Goal: Task Accomplishment & Management: Manage account settings

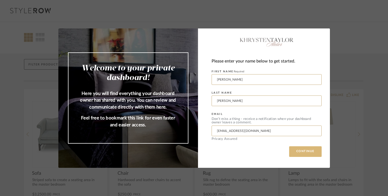
click at [294, 151] on button "CONTINUE" at bounding box center [305, 151] width 32 height 11
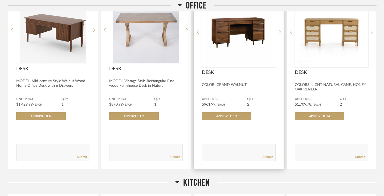
scroll to position [113, 0]
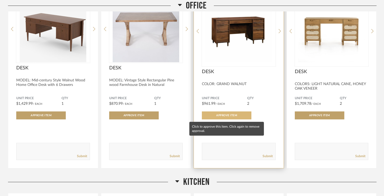
click at [224, 115] on span "Approve Item" at bounding box center [226, 115] width 21 height 3
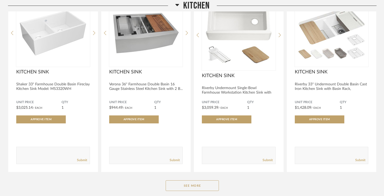
scroll to position [319, 0]
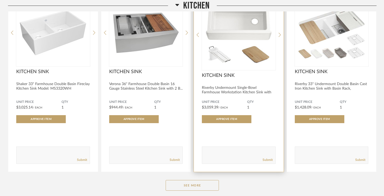
click at [229, 51] on img "0" at bounding box center [239, 32] width 74 height 67
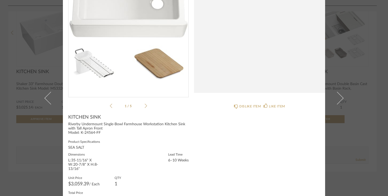
scroll to position [0, 0]
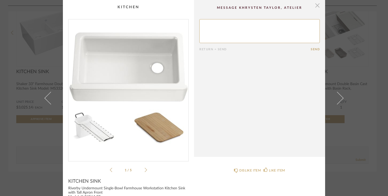
click at [315, 5] on span "button" at bounding box center [317, 5] width 11 height 11
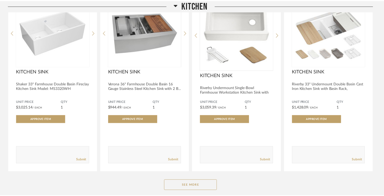
scroll to position [319, 0]
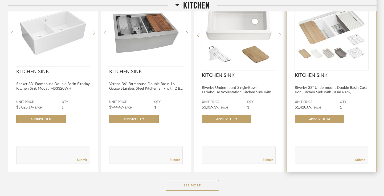
click at [315, 61] on img "0" at bounding box center [332, 32] width 74 height 67
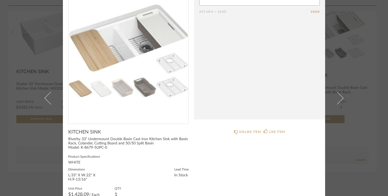
scroll to position [0, 0]
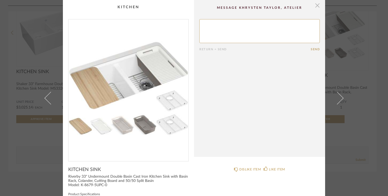
click at [314, 7] on span "button" at bounding box center [317, 5] width 11 height 11
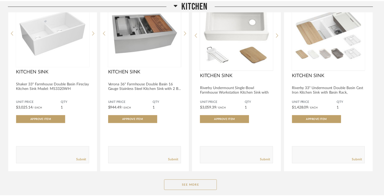
scroll to position [319, 0]
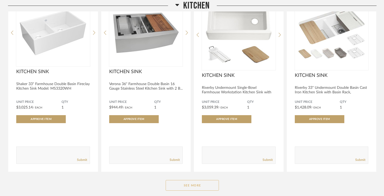
click at [195, 190] on button "See More" at bounding box center [192, 185] width 53 height 11
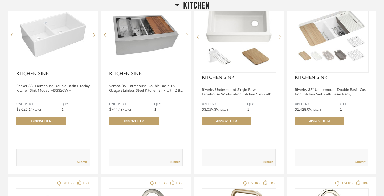
scroll to position [302, 0]
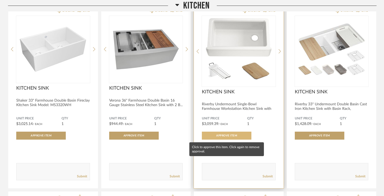
click at [232, 136] on span "Approve Item" at bounding box center [226, 135] width 21 height 3
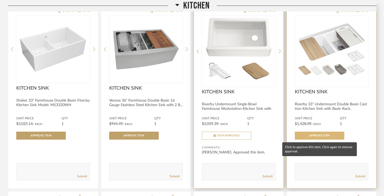
click at [319, 134] on button "Approve Item" at bounding box center [320, 136] width 50 height 8
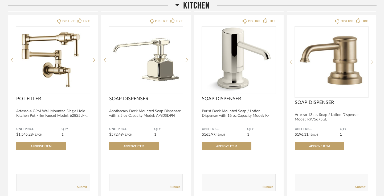
scroll to position [853, 0]
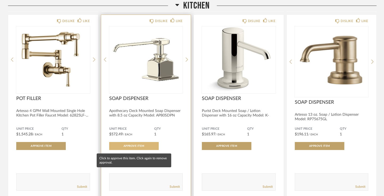
click at [147, 148] on button "Approve Item" at bounding box center [134, 146] width 50 height 8
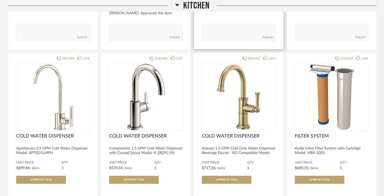
scroll to position [1007, 0]
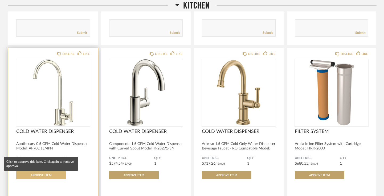
click at [39, 176] on span "Approve Item" at bounding box center [41, 175] width 21 height 3
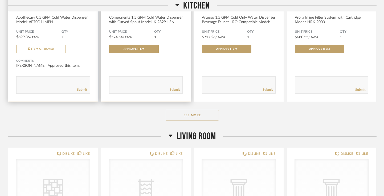
scroll to position [1134, 0]
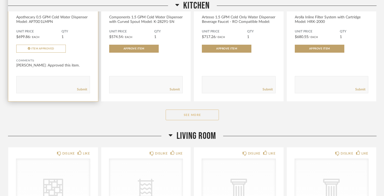
click at [196, 119] on button "See More" at bounding box center [192, 115] width 53 height 11
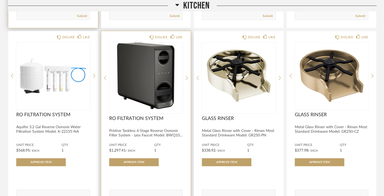
scroll to position [1208, 0]
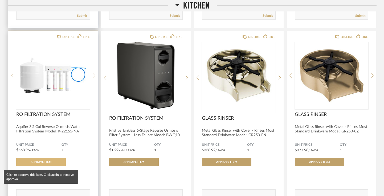
click at [41, 163] on span "Approve Item" at bounding box center [41, 162] width 21 height 3
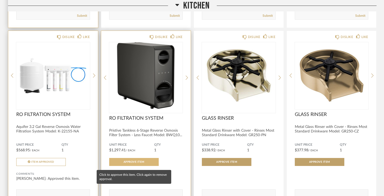
click at [148, 164] on button "Approve Item" at bounding box center [134, 162] width 50 height 8
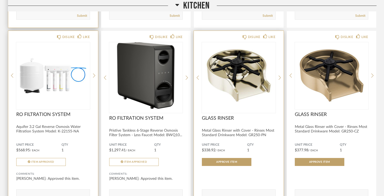
click at [242, 65] on img "0" at bounding box center [239, 75] width 74 height 67
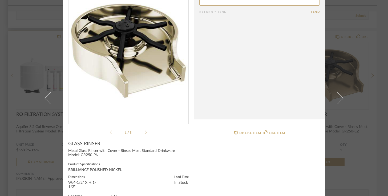
scroll to position [34, 0]
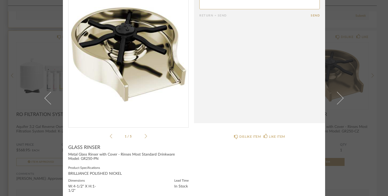
click at [145, 137] on icon at bounding box center [146, 136] width 2 height 5
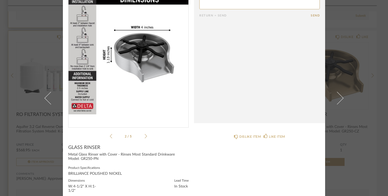
click at [145, 137] on icon at bounding box center [146, 136] width 2 height 5
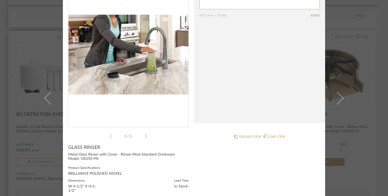
click at [145, 138] on icon at bounding box center [146, 136] width 2 height 5
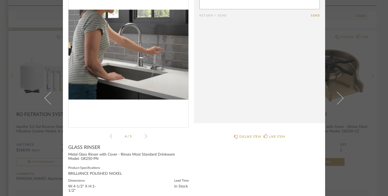
click at [145, 138] on icon at bounding box center [146, 136] width 2 height 5
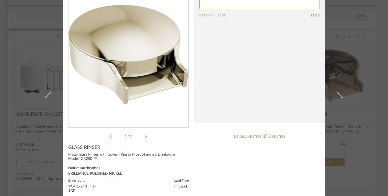
scroll to position [0, 0]
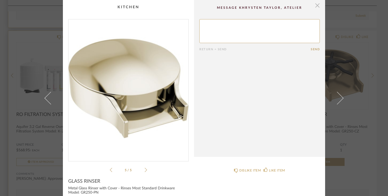
click at [315, 6] on span "button" at bounding box center [317, 5] width 11 height 11
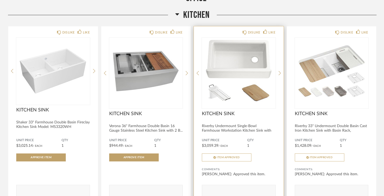
scroll to position [278, 0]
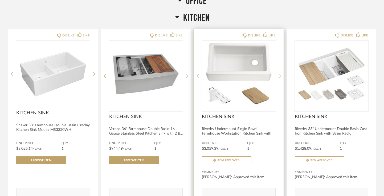
click at [251, 78] on img "0" at bounding box center [239, 74] width 74 height 67
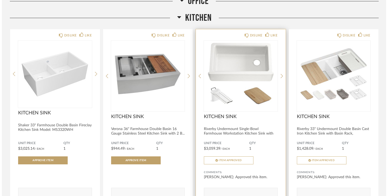
scroll to position [0, 0]
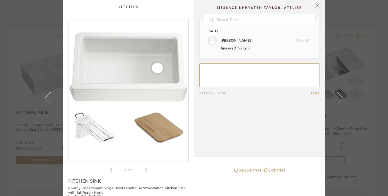
click at [143, 167] on ul "1 / 5" at bounding box center [128, 170] width 37 height 6
click at [145, 171] on icon at bounding box center [146, 170] width 2 height 4
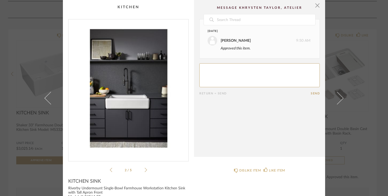
click at [145, 171] on icon at bounding box center [146, 170] width 2 height 4
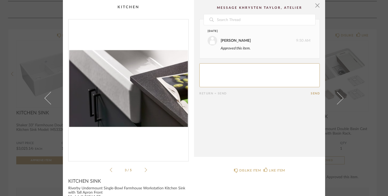
click at [145, 171] on icon at bounding box center [146, 170] width 2 height 4
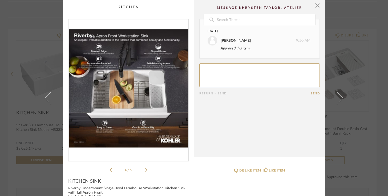
click at [145, 171] on icon at bounding box center [146, 170] width 2 height 4
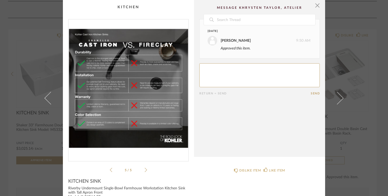
click at [145, 171] on icon at bounding box center [146, 170] width 2 height 4
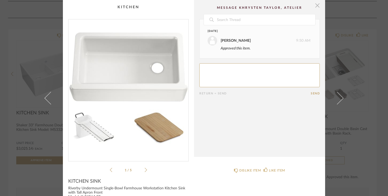
click at [315, 6] on span "button" at bounding box center [317, 5] width 11 height 11
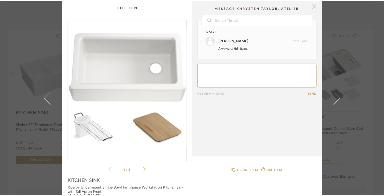
scroll to position [278, 0]
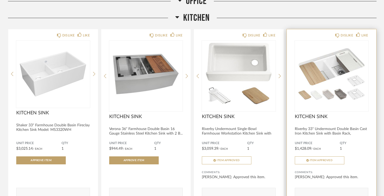
click at [308, 81] on img "0" at bounding box center [332, 74] width 74 height 67
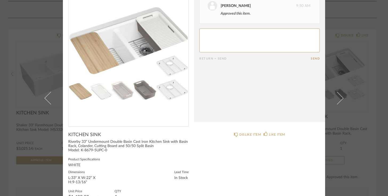
scroll to position [0, 0]
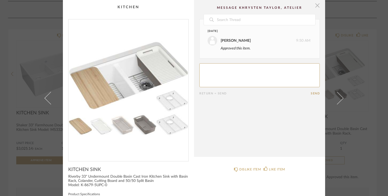
click at [314, 6] on span "button" at bounding box center [317, 5] width 11 height 11
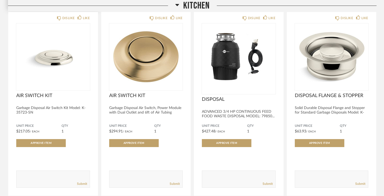
scroll to position [1415, 0]
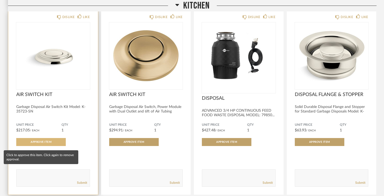
click at [41, 142] on button "Approve Item" at bounding box center [41, 142] width 50 height 8
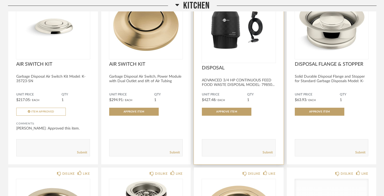
scroll to position [1440, 0]
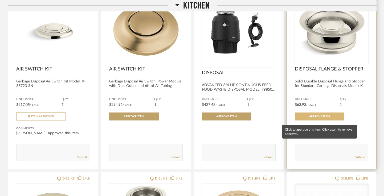
click at [325, 121] on button "Approve Item" at bounding box center [320, 117] width 50 height 8
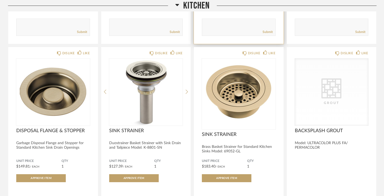
scroll to position [1567, 0]
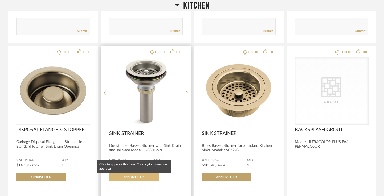
click at [134, 179] on span "Approve Item" at bounding box center [133, 177] width 21 height 3
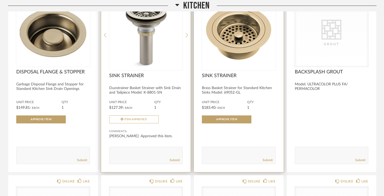
scroll to position [1625, 0]
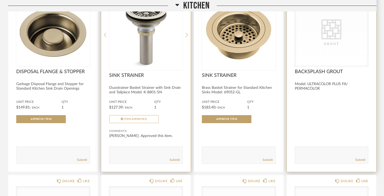
click at [344, 50] on div "CategoryIconTile Created with Sketch. Grout" at bounding box center [332, 32] width 74 height 67
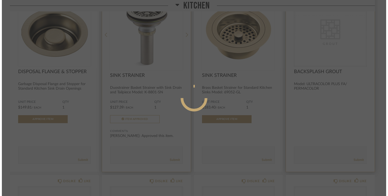
scroll to position [0, 0]
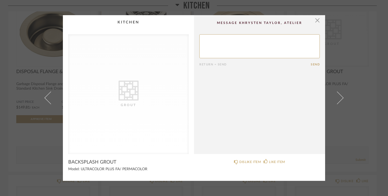
click at [134, 94] on icon at bounding box center [128, 91] width 20 height 20
click at [313, 22] on span "button" at bounding box center [317, 20] width 11 height 11
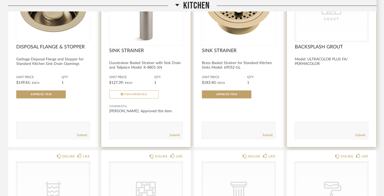
scroll to position [1648, 0]
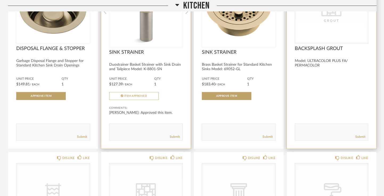
click at [327, 109] on div "Comments: Submit" at bounding box center [332, 122] width 74 height 35
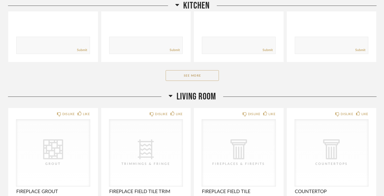
scroll to position [1905, 0]
click at [199, 77] on button "See More" at bounding box center [192, 74] width 53 height 11
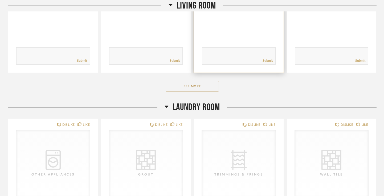
scroll to position [2802, 0]
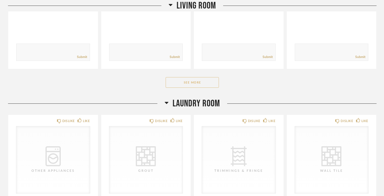
click at [193, 86] on button "See More" at bounding box center [192, 82] width 53 height 11
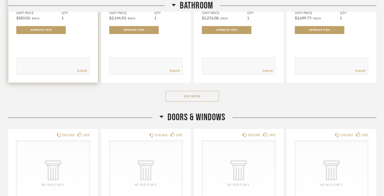
scroll to position [3695, 0]
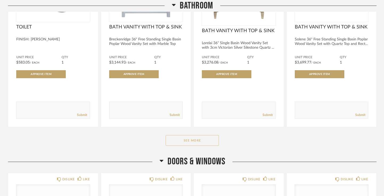
click at [187, 144] on button "See More" at bounding box center [192, 140] width 53 height 11
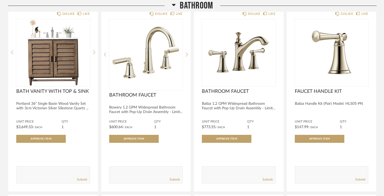
scroll to position [3818, 0]
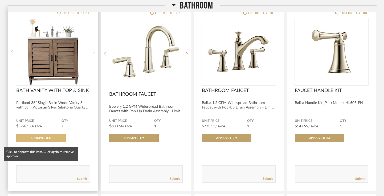
click at [53, 142] on button "Approve Item" at bounding box center [41, 138] width 50 height 8
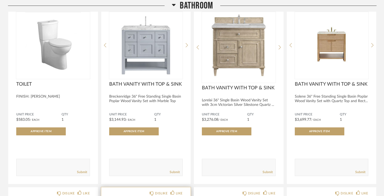
scroll to position [3616, 0]
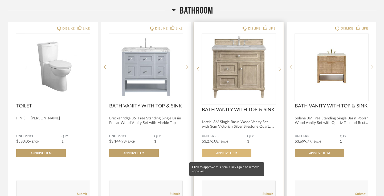
click at [223, 155] on span "Approve Item" at bounding box center [226, 153] width 21 height 3
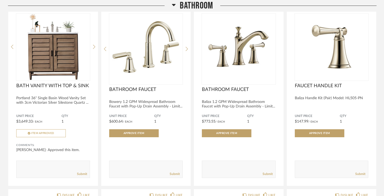
scroll to position [3823, 0]
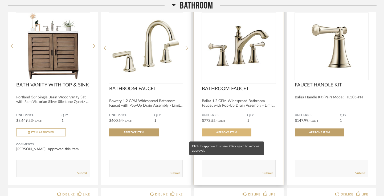
click at [229, 134] on span "Approve Item" at bounding box center [226, 132] width 21 height 3
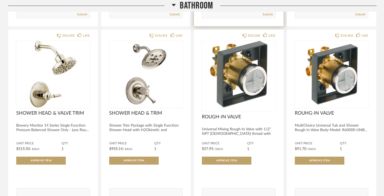
scroll to position [3983, 0]
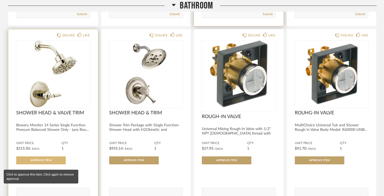
click at [44, 162] on button "Approve Item" at bounding box center [41, 161] width 50 height 8
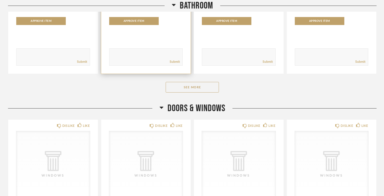
scroll to position [4476, 0]
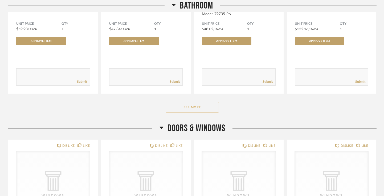
click at [199, 111] on button "See More" at bounding box center [192, 107] width 53 height 11
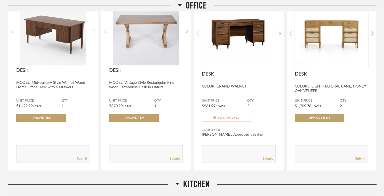
scroll to position [0, 0]
